Goal: Find specific page/section: Find specific page/section

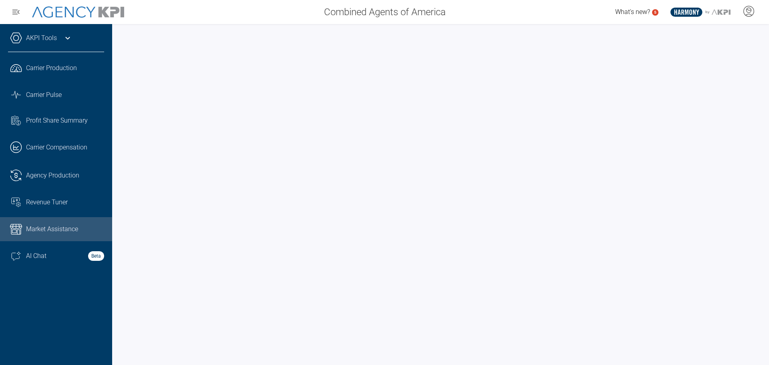
click at [54, 232] on span "Market Assistance" at bounding box center [52, 229] width 52 height 10
click at [58, 33] on div "AKPI Tools" at bounding box center [56, 42] width 96 height 20
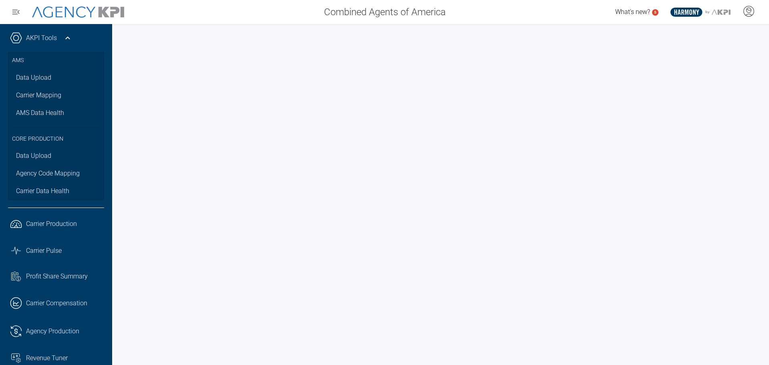
click at [72, 36] on icon at bounding box center [68, 38] width 10 height 10
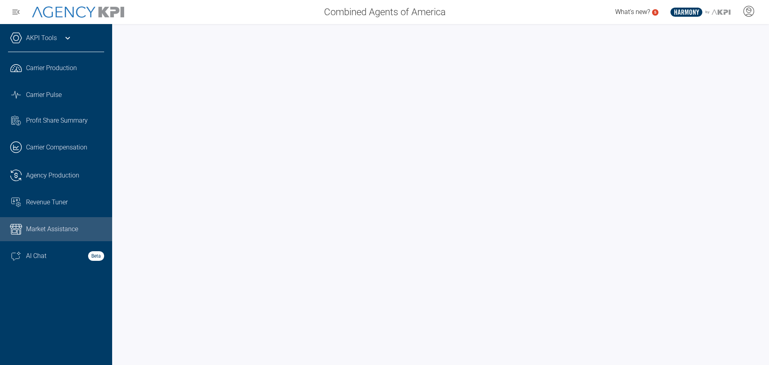
click at [64, 35] on icon at bounding box center [68, 38] width 10 height 10
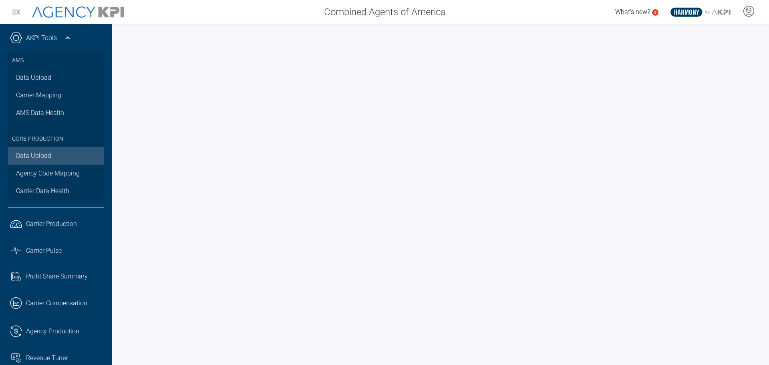
click at [45, 157] on link "Data Upload" at bounding box center [56, 156] width 96 height 18
click at [24, 151] on link "Data Upload" at bounding box center [56, 156] width 96 height 18
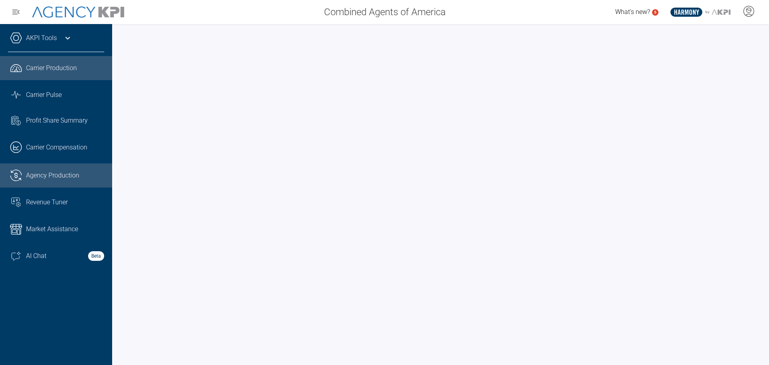
click at [69, 170] on link ".cls-1{fill:none;stroke:#221f20;stroke-linecap:round;stroke-linejoin:round;stro…" at bounding box center [56, 175] width 112 height 24
